Goal: Find contact information: Find contact information

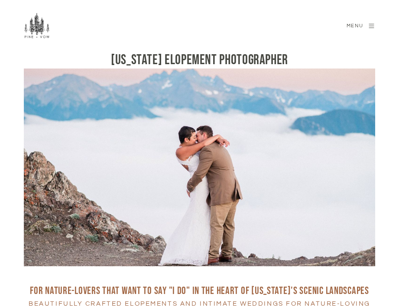
click at [366, 24] on span "Menu" at bounding box center [355, 25] width 26 height 5
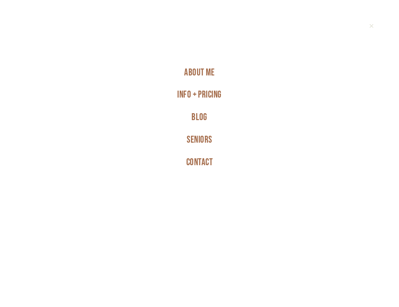
click at [197, 162] on link "Contact" at bounding box center [199, 162] width 26 height 23
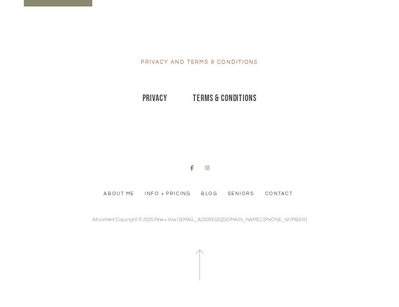
scroll to position [994, 0]
click at [191, 169] on icon at bounding box center [191, 167] width 3 height 5
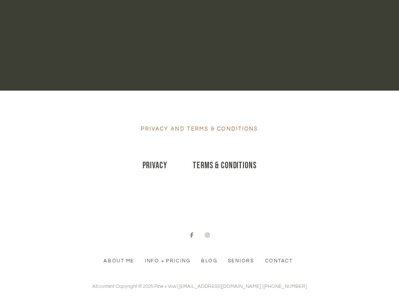
scroll to position [4497, 0]
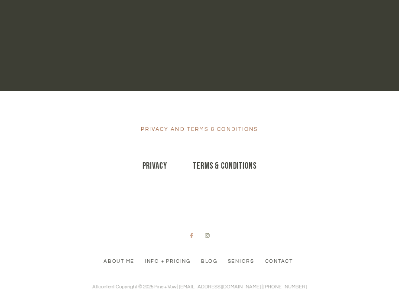
click at [194, 233] on icon at bounding box center [192, 235] width 7 height 5
